Goal: Transaction & Acquisition: Purchase product/service

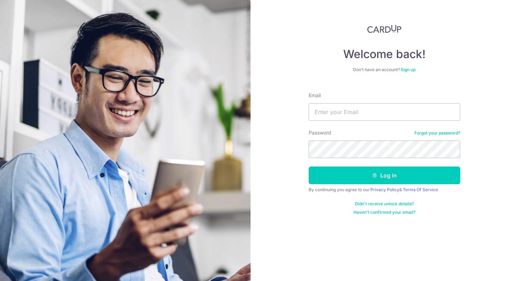
click at [0, 281] on nordpass-portal at bounding box center [0, 281] width 0 height 0
type input "[PERSON_NAME][EMAIL_ADDRESS][DOMAIN_NAME]"
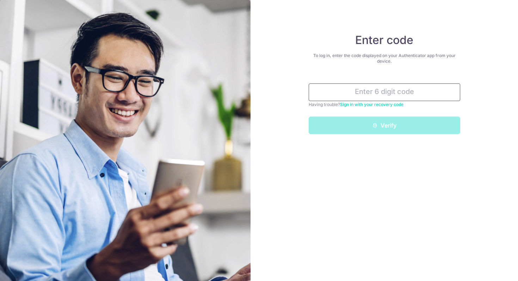
click at [427, 94] on input "text" at bounding box center [385, 93] width 152 height 18
type input "1"
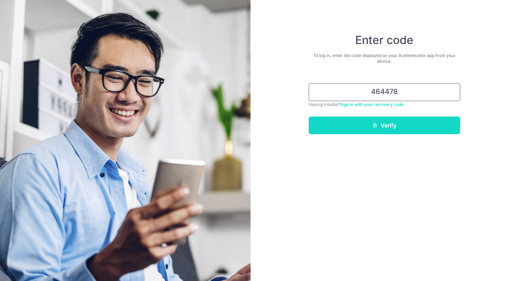
drag, startPoint x: 427, startPoint y: 94, endPoint x: 406, endPoint y: 122, distance: 34.4
click at [406, 122] on form "464478 Having trouble? Sign in with your recovery code Verify" at bounding box center [385, 106] width 152 height 56
type input "464478"
click at [375, 125] on icon "submit" at bounding box center [375, 126] width 6 height 6
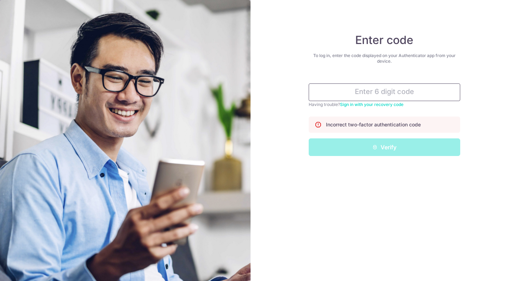
click at [379, 96] on input "text" at bounding box center [385, 93] width 152 height 18
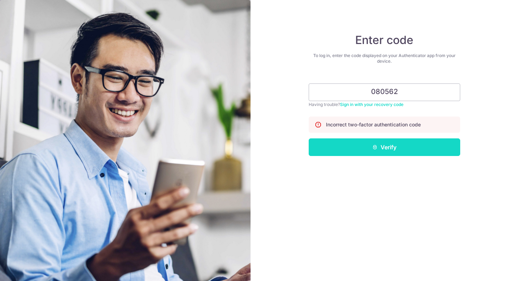
type input "080562"
click at [381, 143] on button "Verify" at bounding box center [385, 148] width 152 height 18
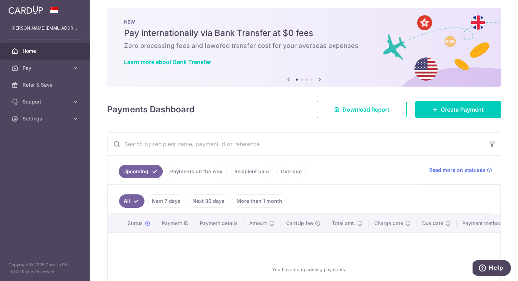
scroll to position [4, 0]
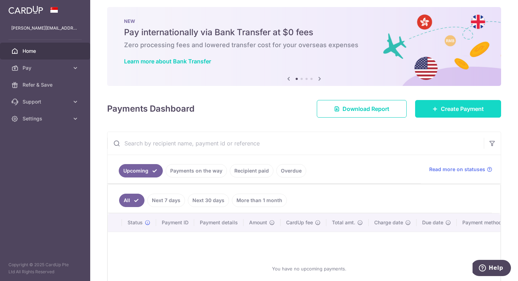
click at [446, 109] on span "Create Payment" at bounding box center [462, 109] width 43 height 8
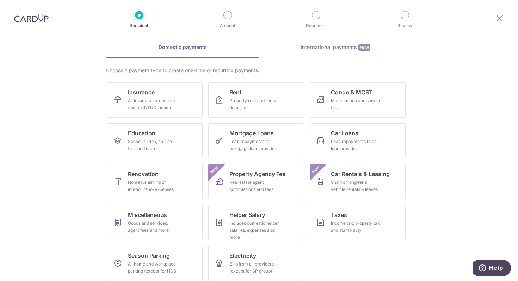
scroll to position [34, 0]
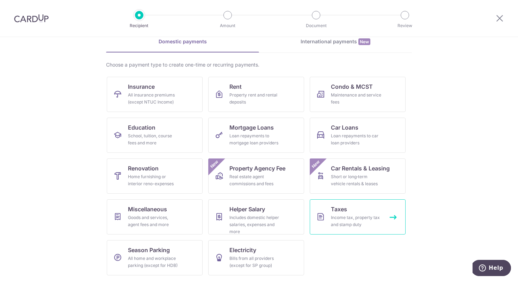
click at [368, 204] on link "Taxes Income tax, property tax and stamp duty" at bounding box center [358, 216] width 96 height 35
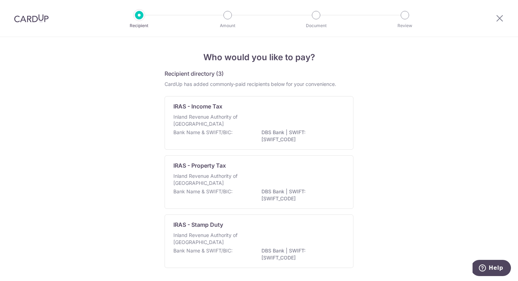
scroll to position [26, 0]
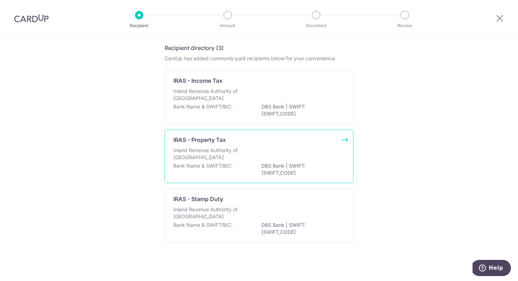
click at [325, 151] on div "Inland Revenue Authority of [GEOGRAPHIC_DATA]" at bounding box center [258, 155] width 171 height 16
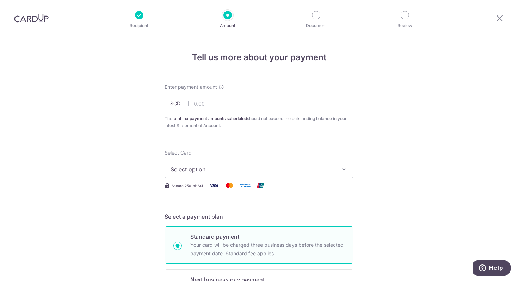
click at [337, 165] on button "Select option" at bounding box center [259, 170] width 189 height 18
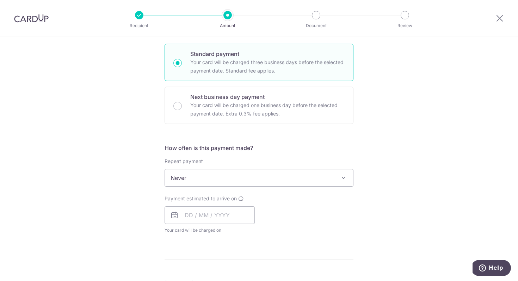
scroll to position [199, 0]
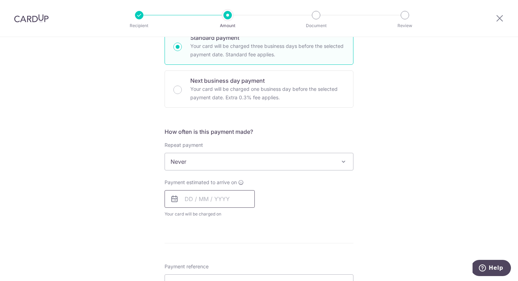
click at [241, 196] on input "text" at bounding box center [210, 199] width 90 height 18
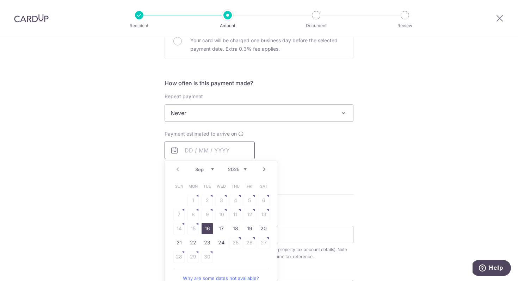
scroll to position [250, 0]
click at [323, 192] on form "Enter payment amount SGD The total tax payment amounts scheduled should not exc…" at bounding box center [259, 121] width 189 height 575
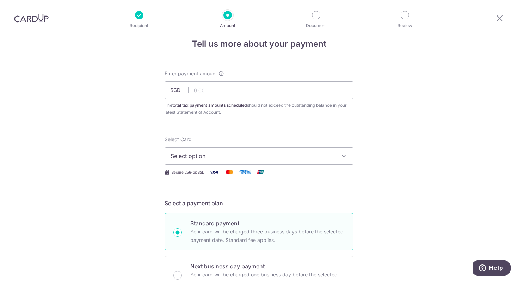
scroll to position [0, 0]
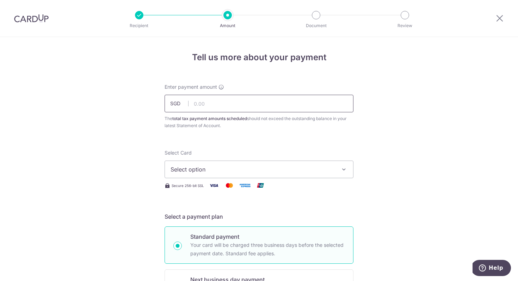
click at [297, 112] on input "text" at bounding box center [259, 104] width 189 height 18
click at [227, 107] on input "33.00" at bounding box center [259, 104] width 189 height 18
type input "3,397.04"
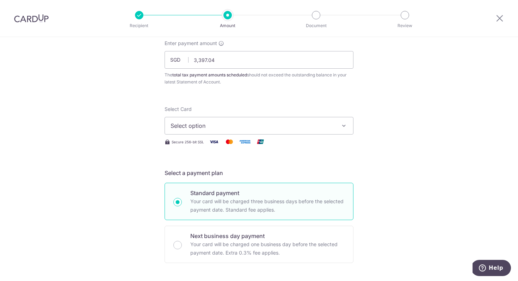
scroll to position [45, 0]
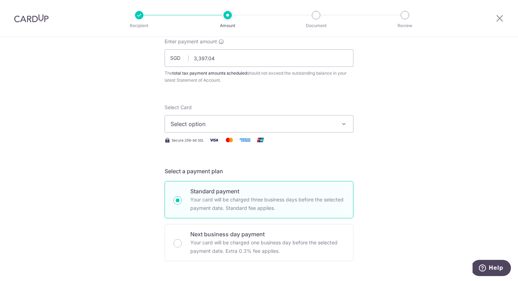
click at [287, 129] on button "Select option" at bounding box center [259, 124] width 189 height 18
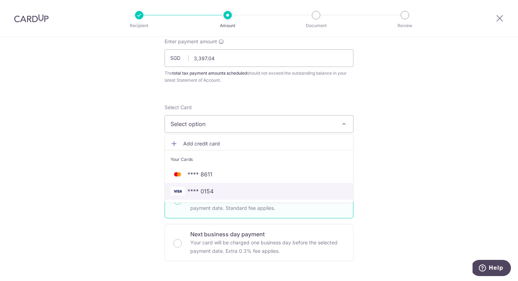
click at [209, 188] on span "**** 0154" at bounding box center [201, 191] width 26 height 8
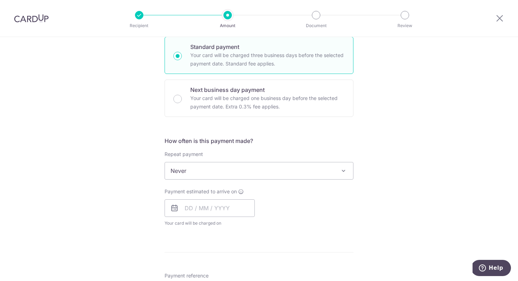
scroll to position [191, 0]
click at [235, 203] on input "text" at bounding box center [210, 207] width 90 height 18
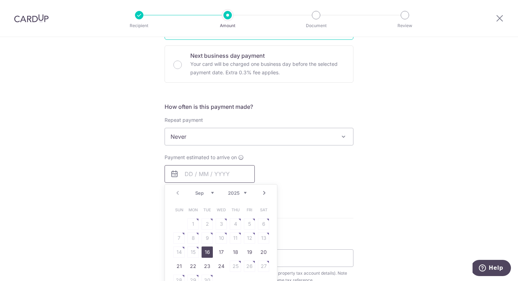
scroll to position [225, 0]
click at [193, 251] on table "Sun Mon Tue Wed Thu Fri Sat 1 2 3 4 5 6 7 8 9 10 11 12 13 14 15 16 17 18 19 20 …" at bounding box center [221, 245] width 99 height 85
click at [203, 251] on link "16" at bounding box center [207, 251] width 11 height 11
type input "[DATE]"
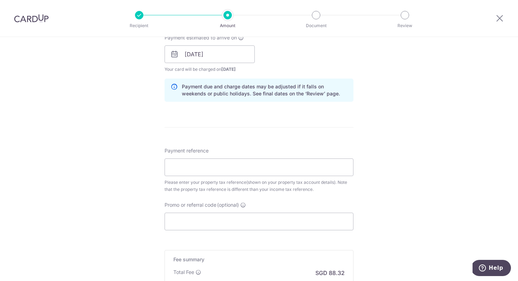
scroll to position [358, 0]
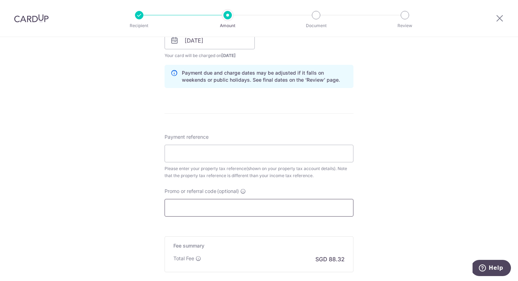
click at [222, 204] on input "Promo or referral code (optional)" at bounding box center [259, 208] width 189 height 18
paste input "MCTAX25N"
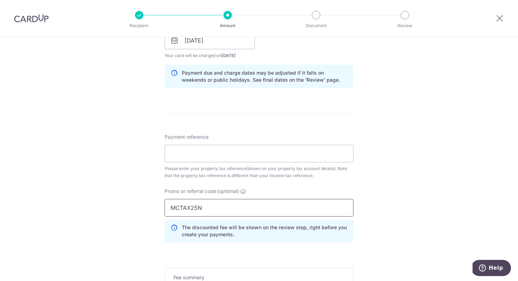
type input "MCTAX25N"
click at [412, 199] on div "Tell us more about your payment Enter payment amount SGD 3,397.04 3397.04 The t…" at bounding box center [259, 36] width 518 height 715
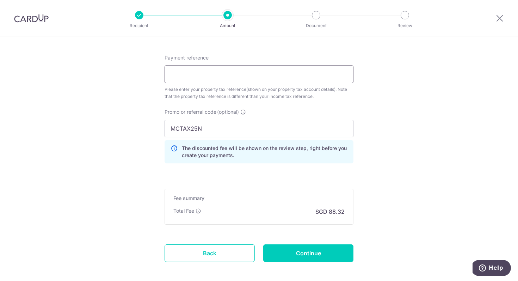
click at [202, 72] on input "Payment reference" at bounding box center [259, 75] width 189 height 18
paste input "5571065E"
type input "5571065E"
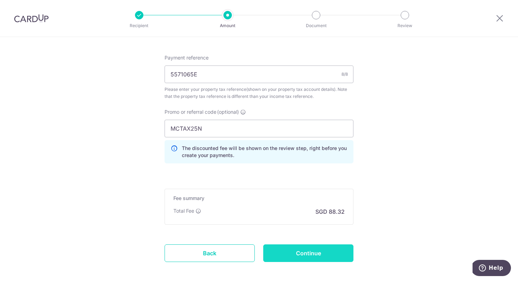
click at [331, 250] on input "Continue" at bounding box center [308, 254] width 90 height 18
type input "Create Schedule"
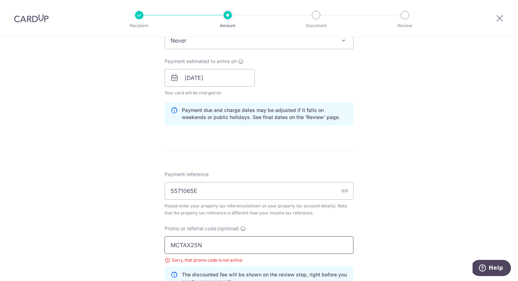
scroll to position [330, 0]
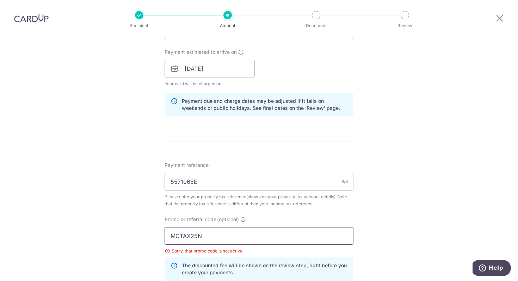
click at [268, 239] on input "MCTAX25N" at bounding box center [259, 236] width 189 height 18
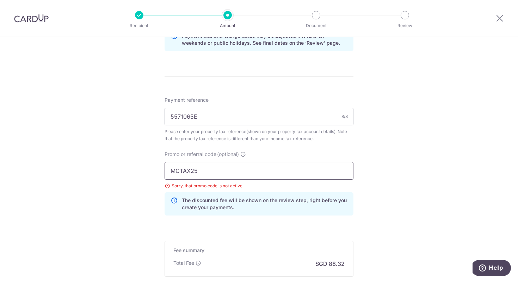
scroll to position [478, 0]
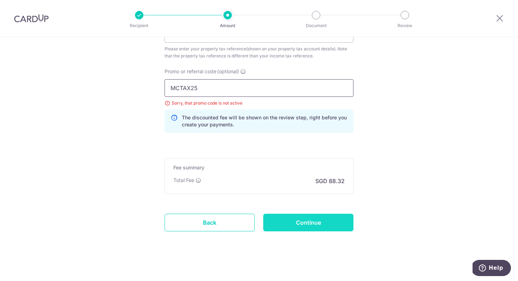
type input "MCTAX25"
click at [321, 223] on input "Continue" at bounding box center [308, 223] width 90 height 18
type input "Update Schedule"
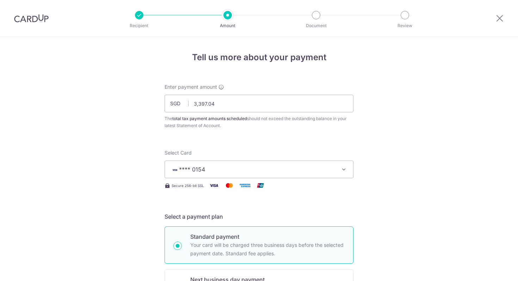
scroll to position [481, 0]
